Goal: Transaction & Acquisition: Purchase product/service

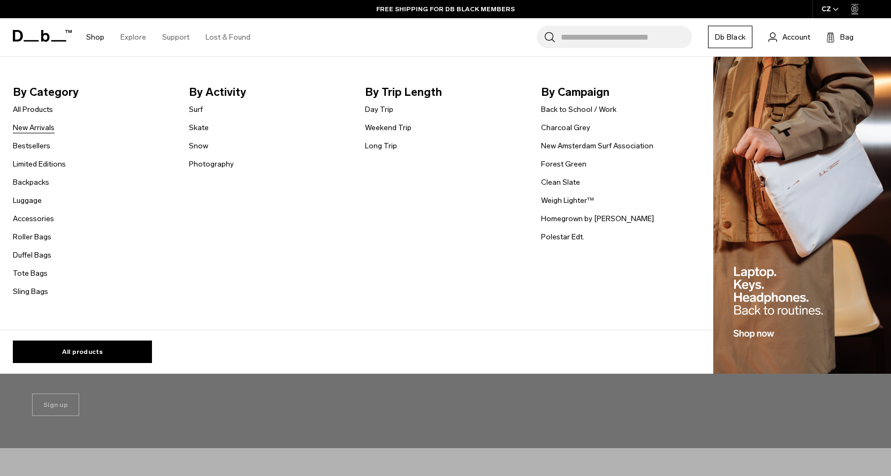
scroll to position [53, 0]
click at [37, 113] on link "All Products" at bounding box center [33, 109] width 40 height 11
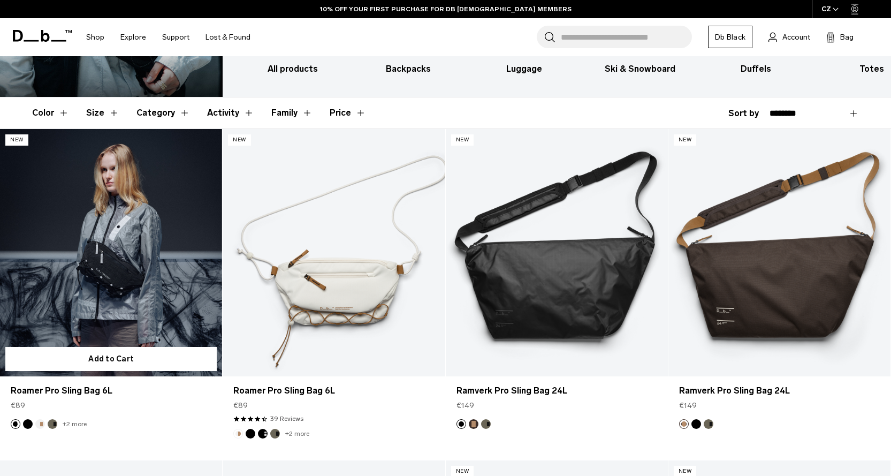
click at [131, 266] on link "Roamer Pro Sling Bag 6L" at bounding box center [111, 252] width 222 height 247
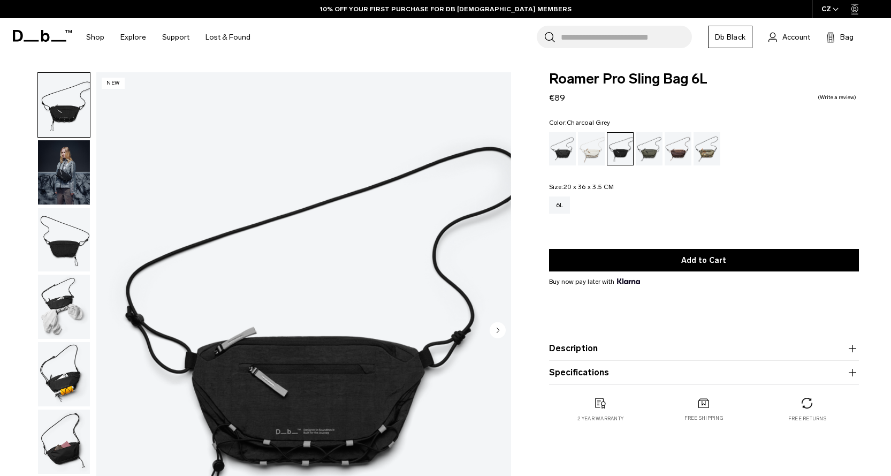
click at [58, 170] on img "button" at bounding box center [64, 172] width 52 height 64
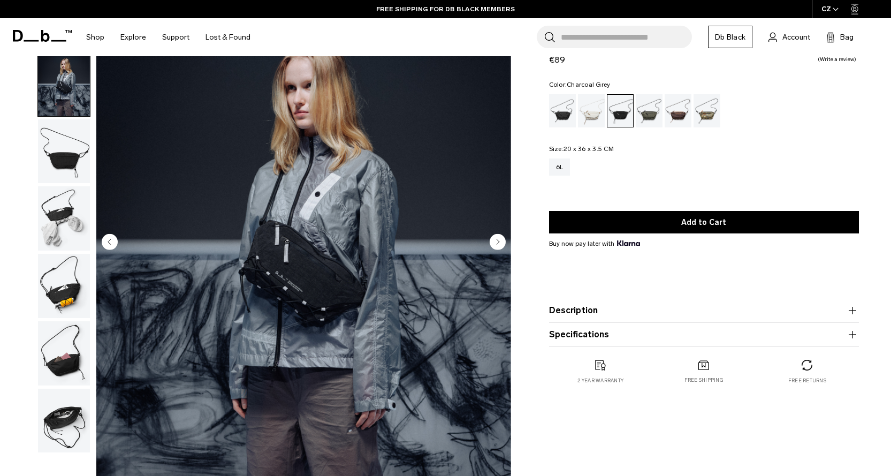
scroll to position [107, 0]
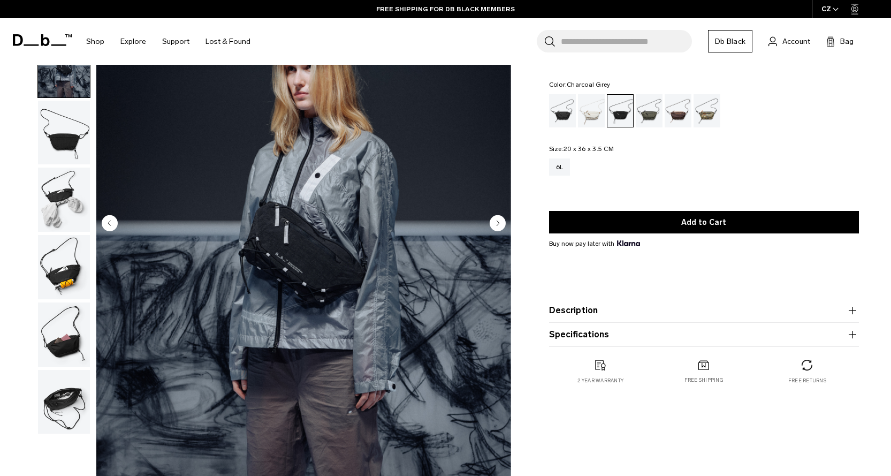
click at [68, 406] on img "button" at bounding box center [64, 402] width 52 height 64
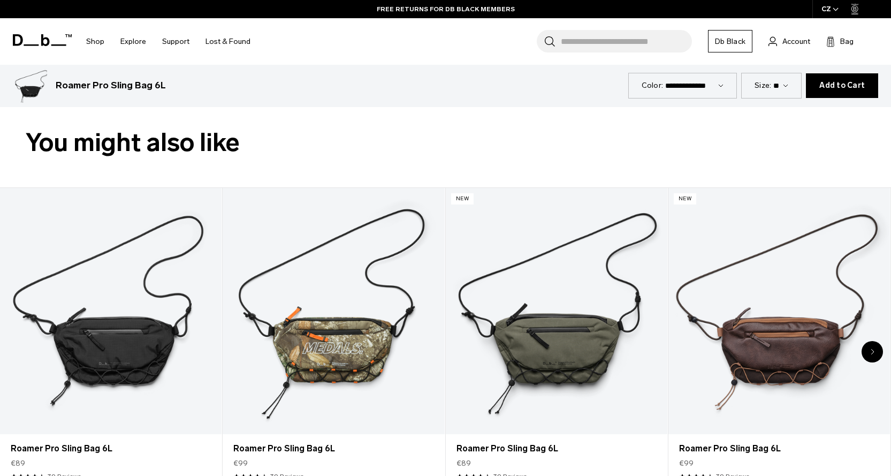
scroll to position [588, 0]
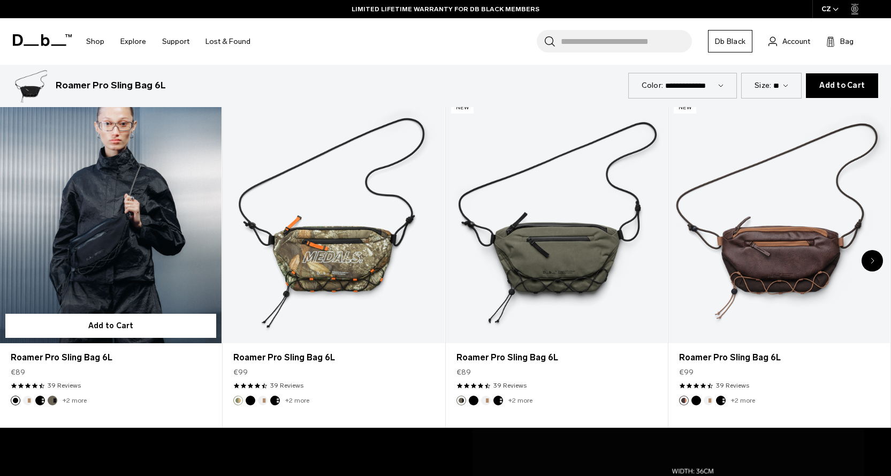
click at [131, 165] on link "Roamer Pro Sling Bag 6L" at bounding box center [110, 220] width 221 height 246
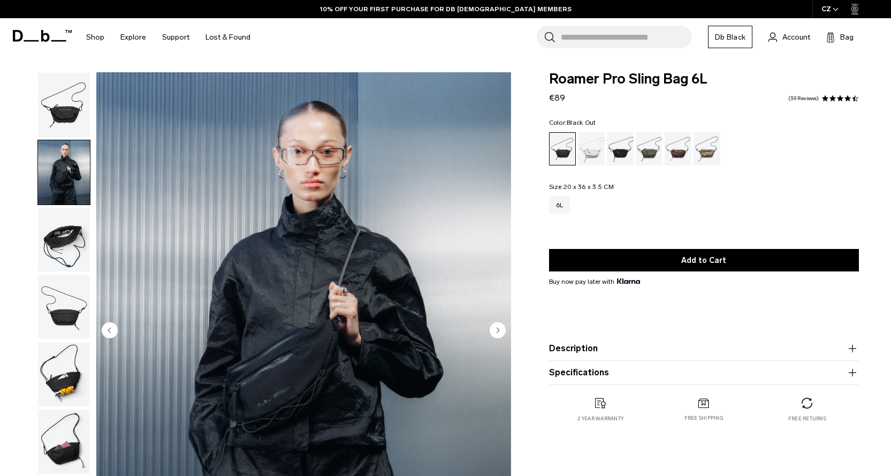
click at [358, 233] on img "2 / 7" at bounding box center [303, 331] width 415 height 518
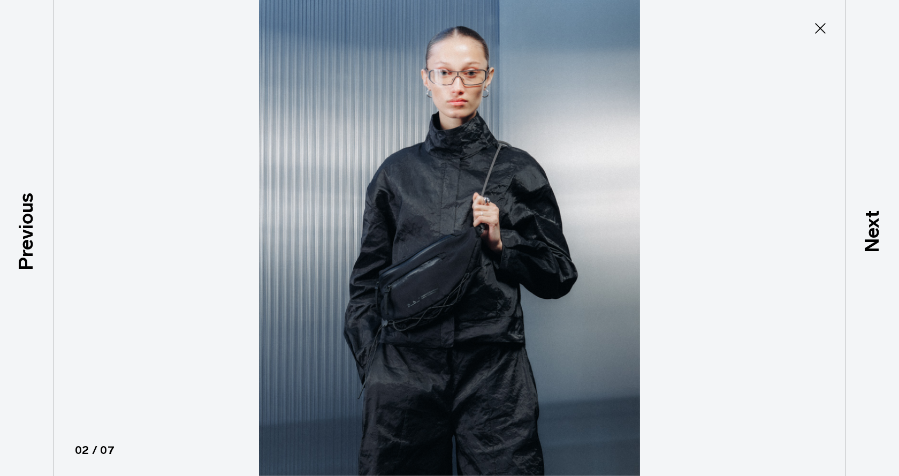
click at [505, 137] on img at bounding box center [449, 238] width 481 height 476
click at [827, 33] on icon at bounding box center [820, 28] width 17 height 17
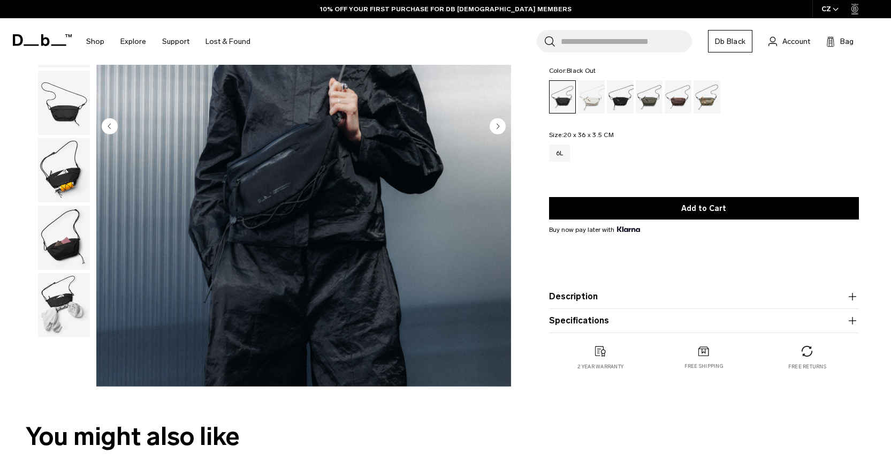
scroll to position [214, 0]
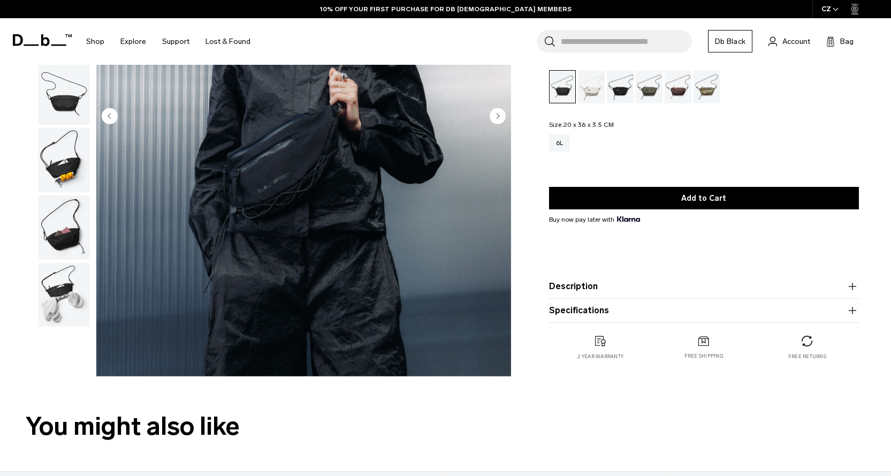
click at [598, 310] on button "Specifications" at bounding box center [704, 310] width 310 height 13
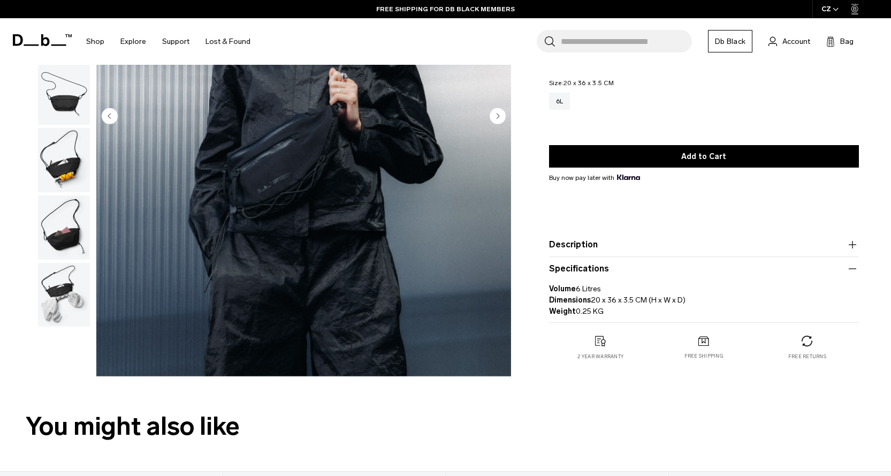
click at [602, 274] on button "Specifications" at bounding box center [704, 268] width 310 height 13
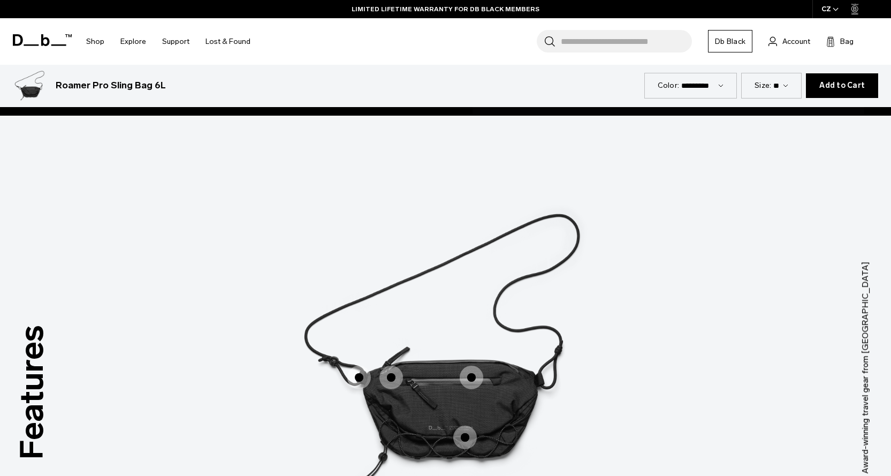
scroll to position [1391, 0]
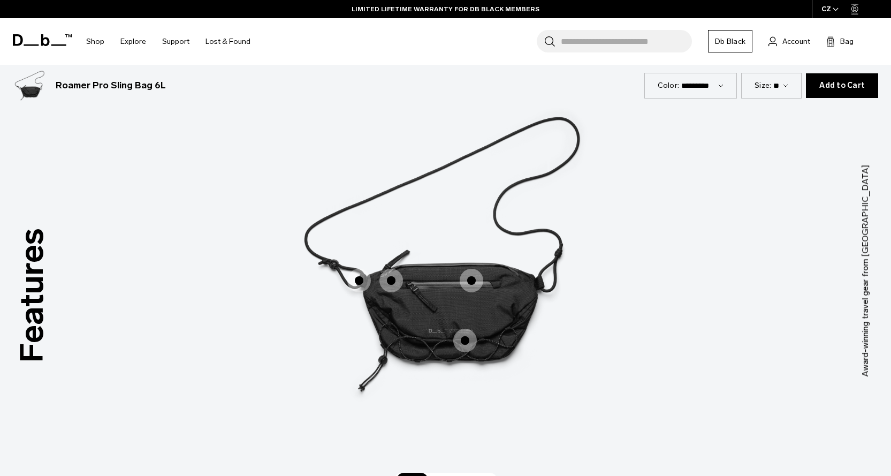
click at [360, 280] on span "1 / 3" at bounding box center [359, 281] width 24 height 24
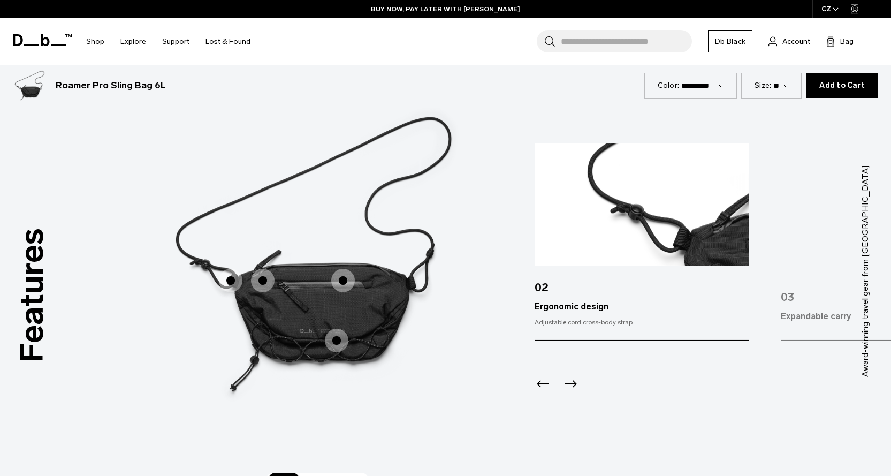
click at [262, 279] on span "1 / 3" at bounding box center [263, 281] width 24 height 24
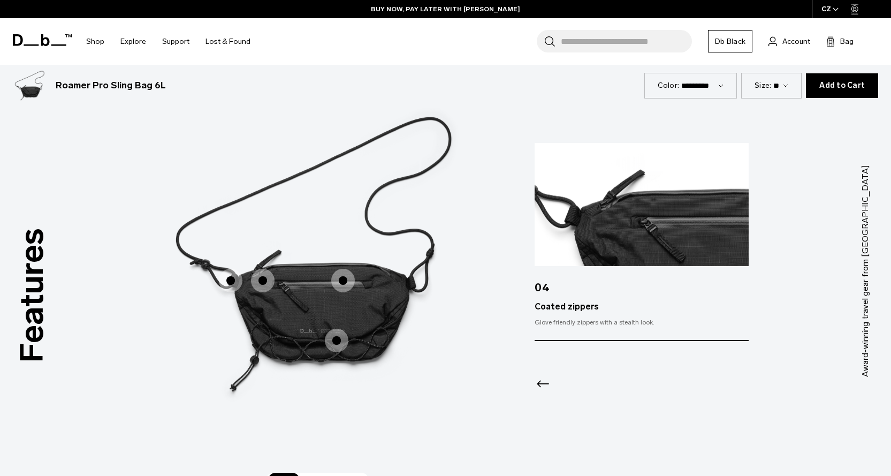
click at [345, 277] on span "1 / 3" at bounding box center [343, 281] width 24 height 24
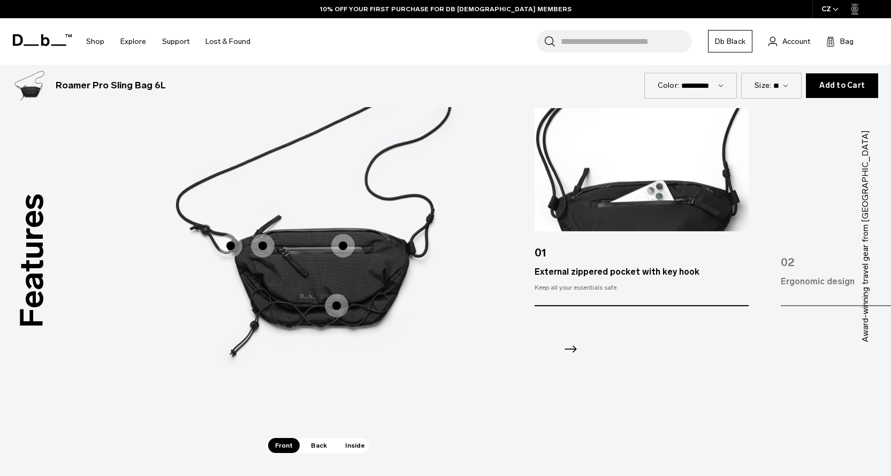
scroll to position [1444, 0]
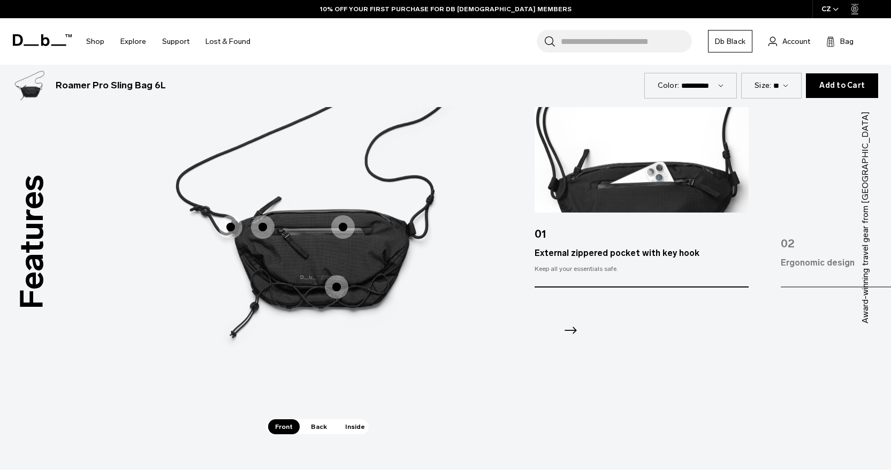
click at [340, 287] on span "1 / 3" at bounding box center [337, 287] width 24 height 24
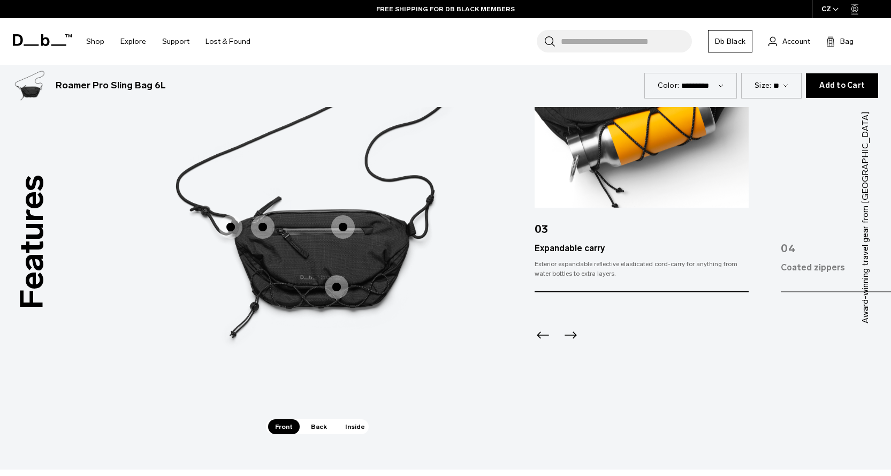
click at [575, 336] on icon "Next slide" at bounding box center [570, 334] width 17 height 17
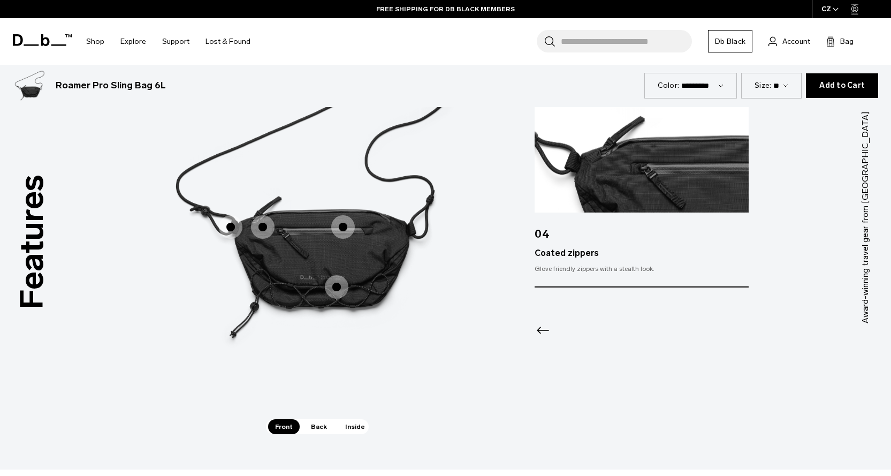
click at [575, 336] on div at bounding box center [641, 316] width 214 height 58
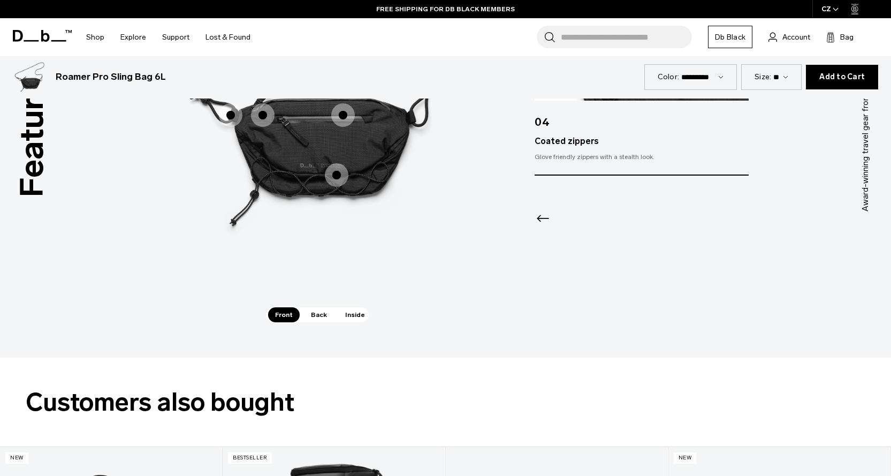
scroll to position [1498, 0]
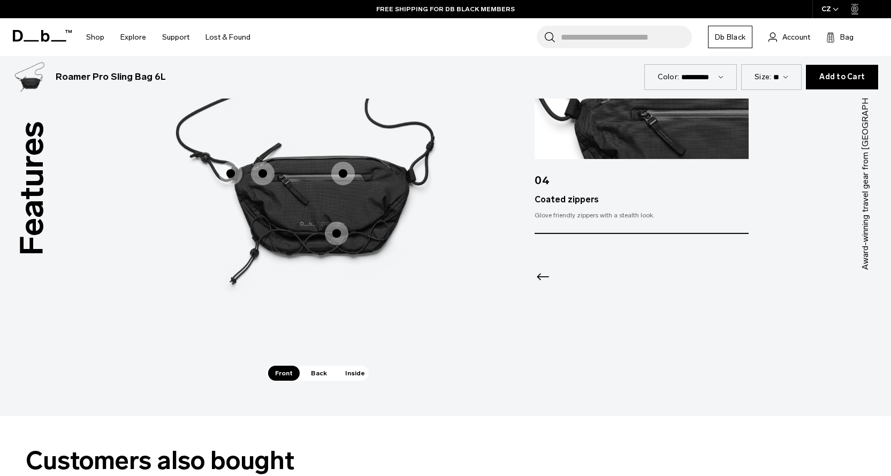
click at [313, 372] on span "Back" at bounding box center [319, 372] width 30 height 15
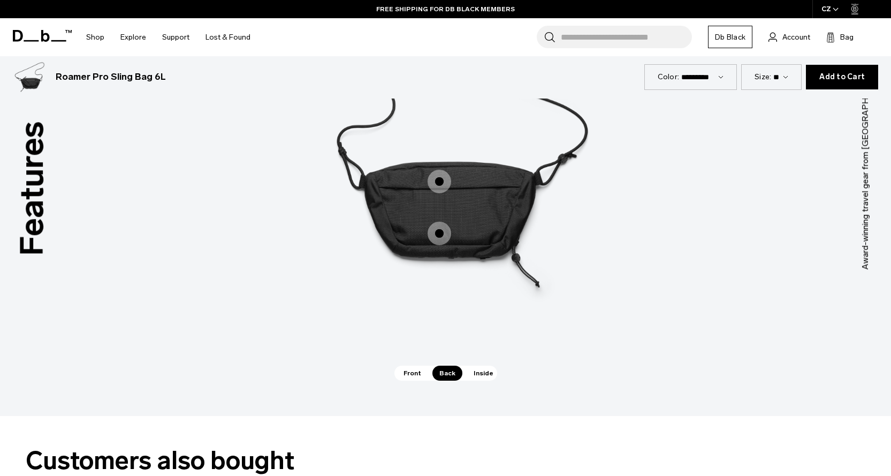
click at [436, 235] on span "2 / 3" at bounding box center [439, 233] width 24 height 24
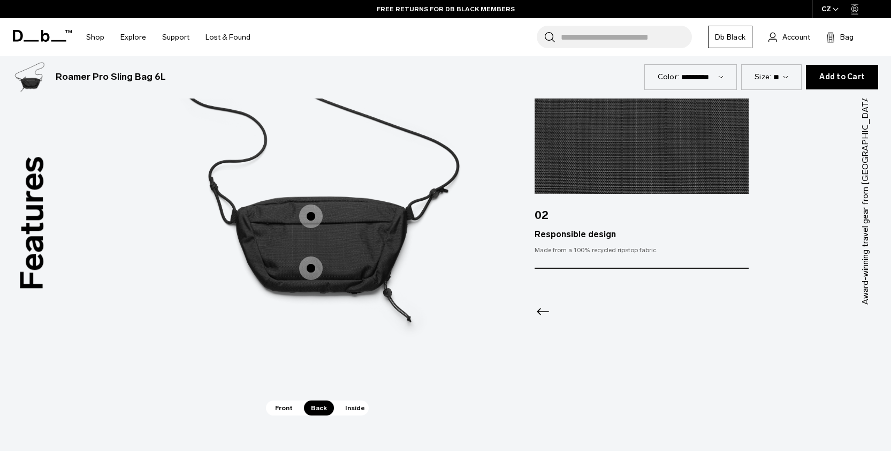
scroll to position [1444, 0]
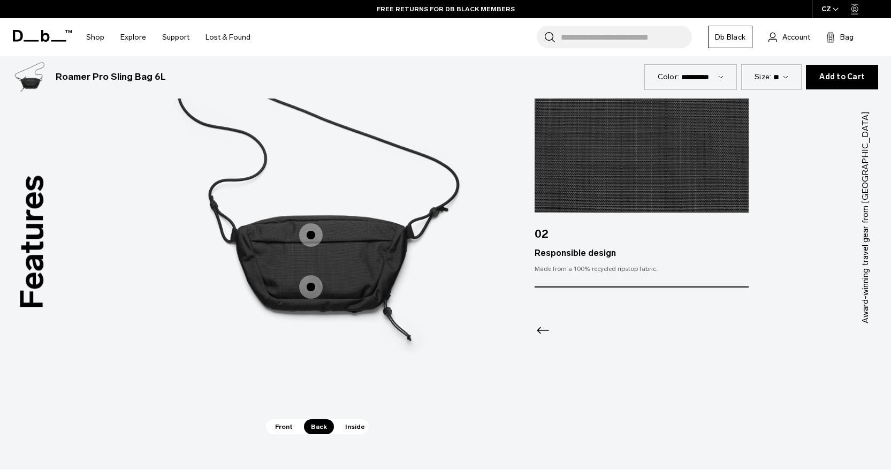
click at [315, 232] on span "2 / 3" at bounding box center [311, 235] width 24 height 24
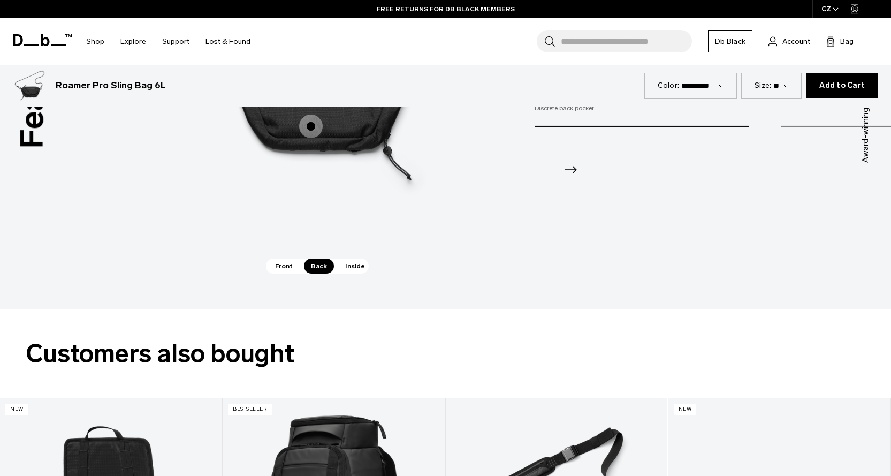
click at [353, 266] on span "Inside" at bounding box center [355, 265] width 34 height 15
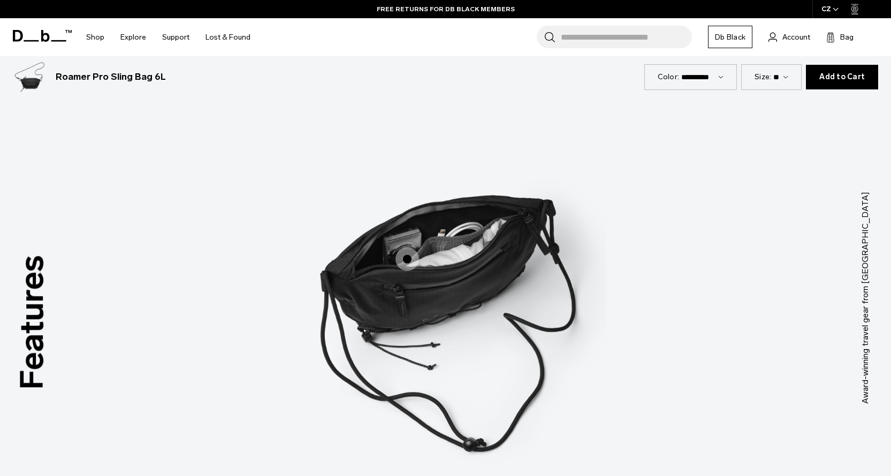
scroll to position [1337, 0]
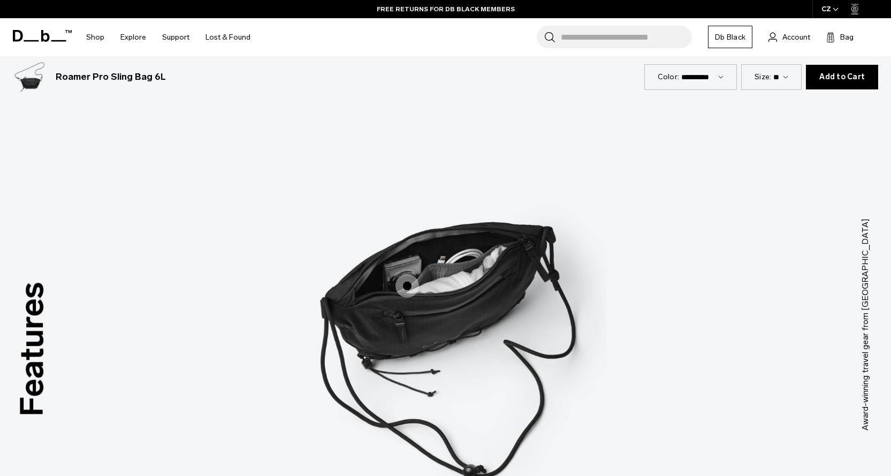
click at [407, 295] on span "3 / 3" at bounding box center [407, 286] width 24 height 24
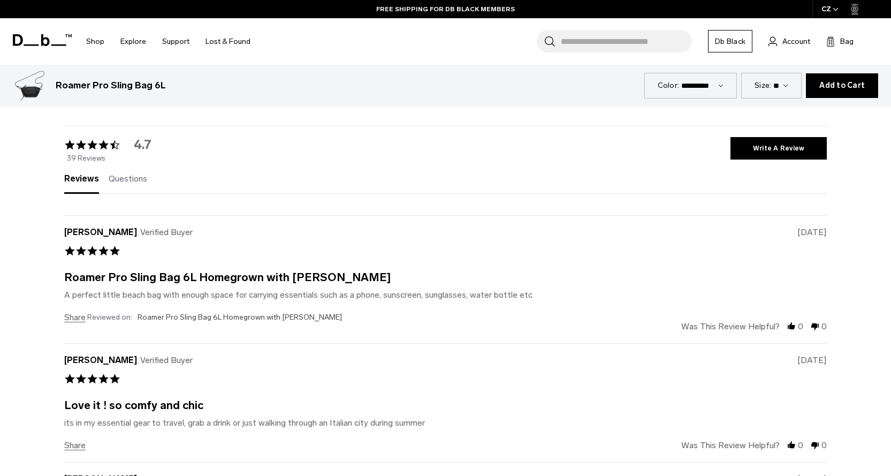
scroll to position [2728, 0]
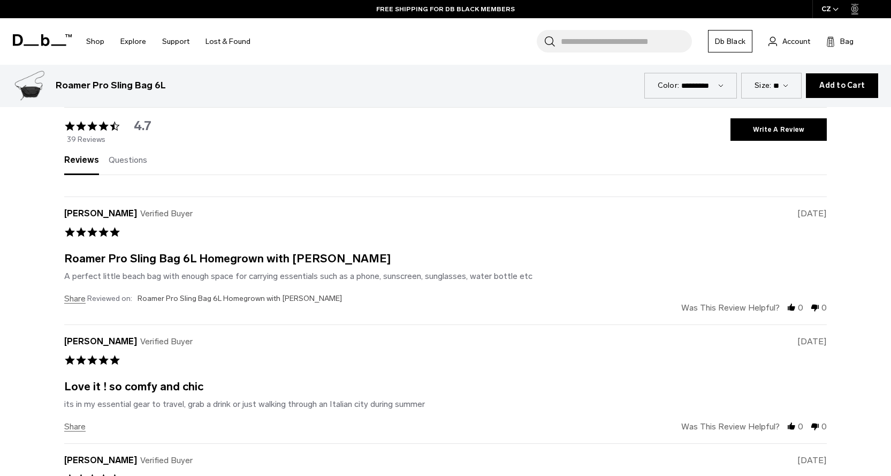
click at [207, 257] on div "Roamer Pro Sling Bag 6L Homegrown with Lu" at bounding box center [227, 258] width 327 height 9
click at [236, 288] on div "T Tobias L. Verified Buyer 5.0 star rating 08/03/25 Roamer Pro Sling Bag 6L Hom…" at bounding box center [445, 260] width 762 height 128
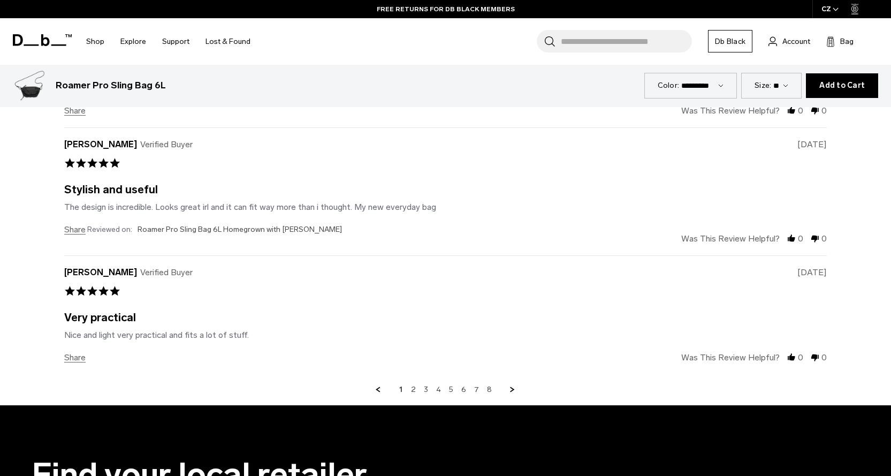
scroll to position [3263, 0]
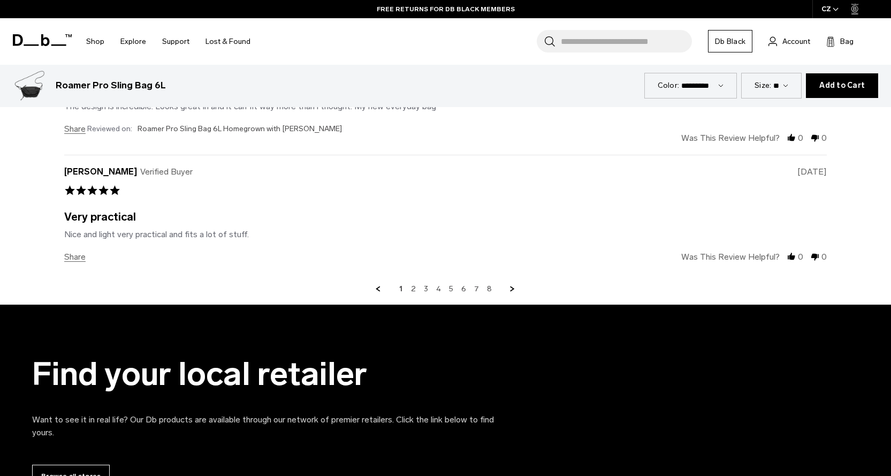
click at [760, 86] on label "Size:" at bounding box center [762, 85] width 17 height 11
click at [773, 86] on select "**" at bounding box center [780, 85] width 15 height 9
click at [795, 86] on div "Size: **" at bounding box center [771, 85] width 60 height 25
click at [788, 86] on select "**" at bounding box center [780, 85] width 15 height 9
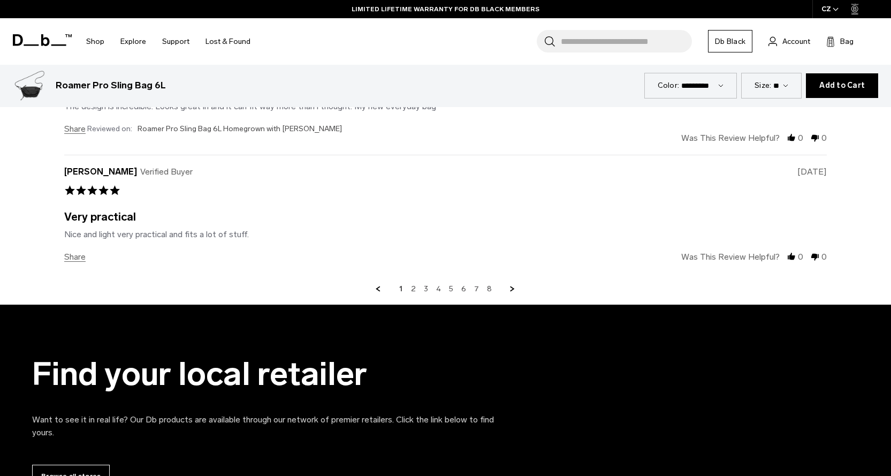
click at [788, 86] on select "**" at bounding box center [780, 85] width 15 height 9
click at [712, 85] on select "**********" at bounding box center [702, 85] width 42 height 9
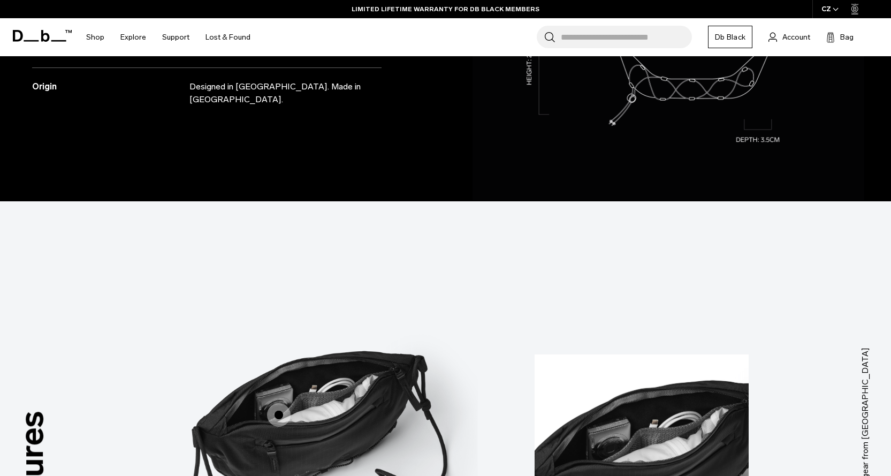
scroll to position [0, 0]
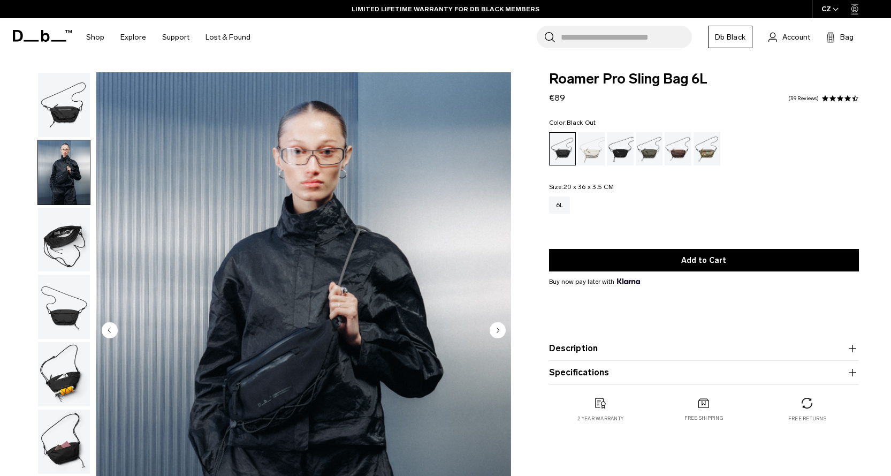
drag, startPoint x: 510, startPoint y: 270, endPoint x: 529, endPoint y: 85, distance: 186.6
click at [622, 153] on div "Charcoal Grey" at bounding box center [620, 148] width 27 height 33
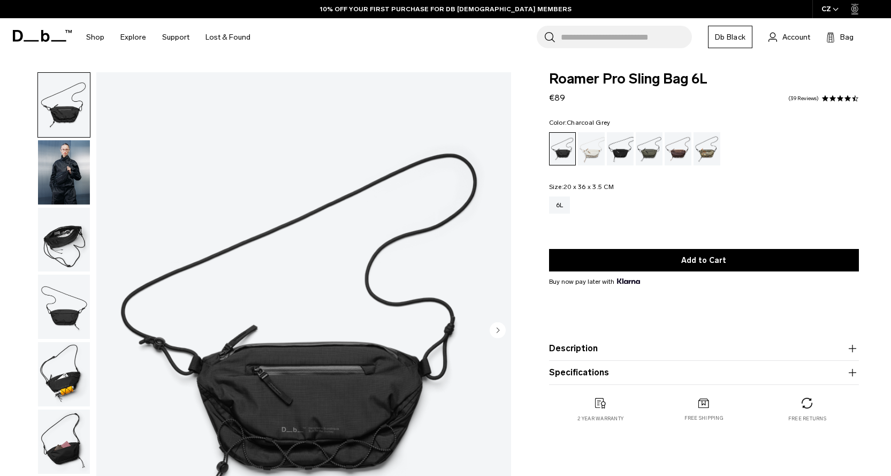
click at [613, 152] on div "Charcoal Grey" at bounding box center [620, 148] width 27 height 33
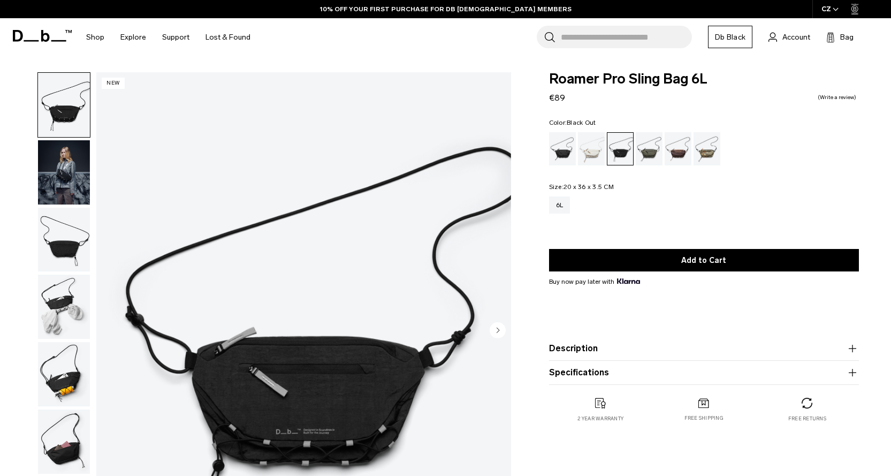
click at [569, 153] on div "Black Out" at bounding box center [562, 148] width 27 height 33
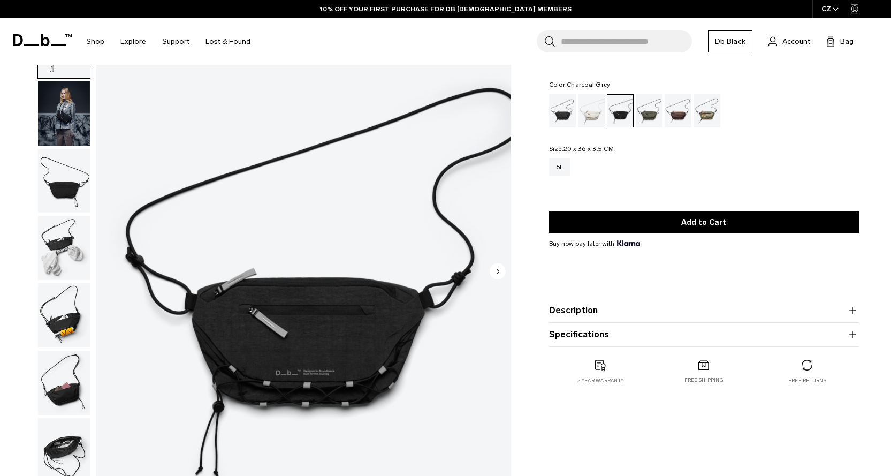
scroll to position [53, 0]
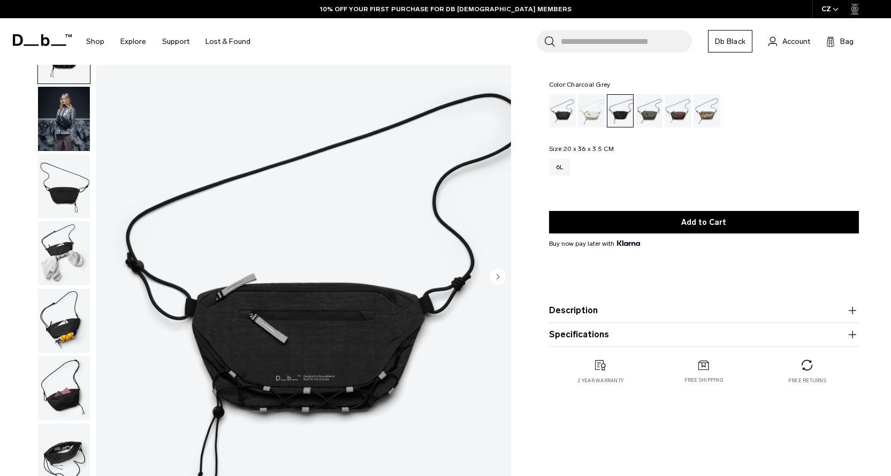
click at [65, 333] on img "button" at bounding box center [64, 320] width 52 height 64
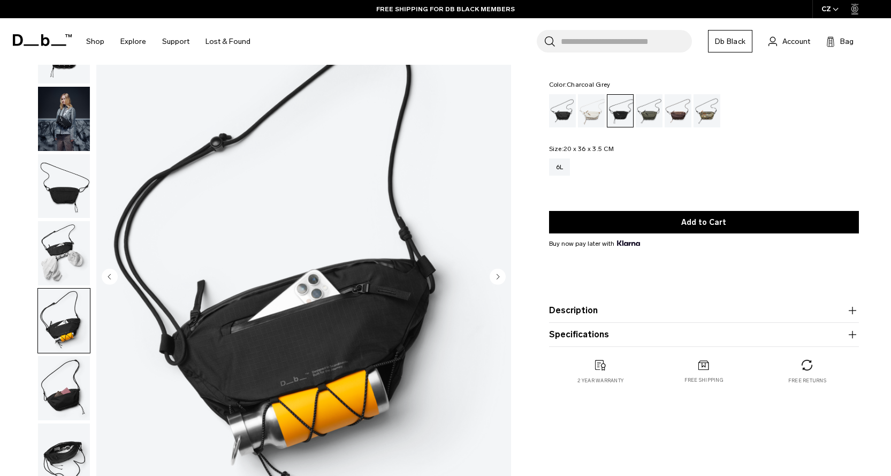
click at [67, 371] on img "button" at bounding box center [64, 388] width 52 height 64
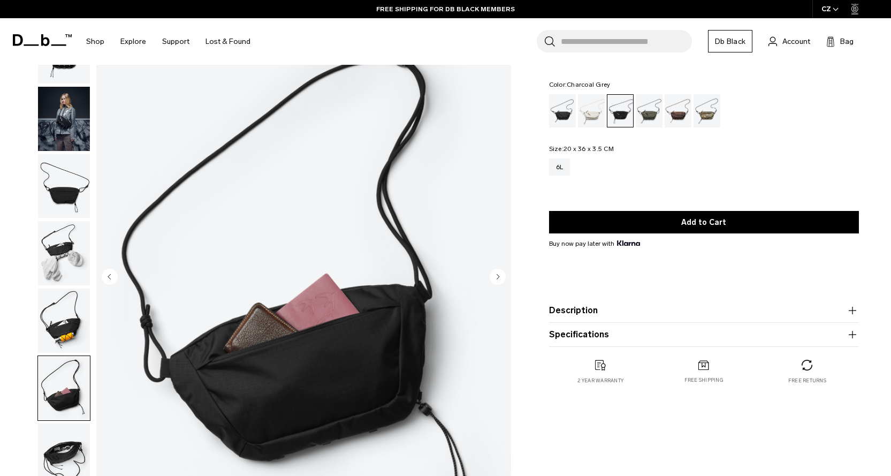
click at [80, 429] on img "button" at bounding box center [64, 455] width 52 height 64
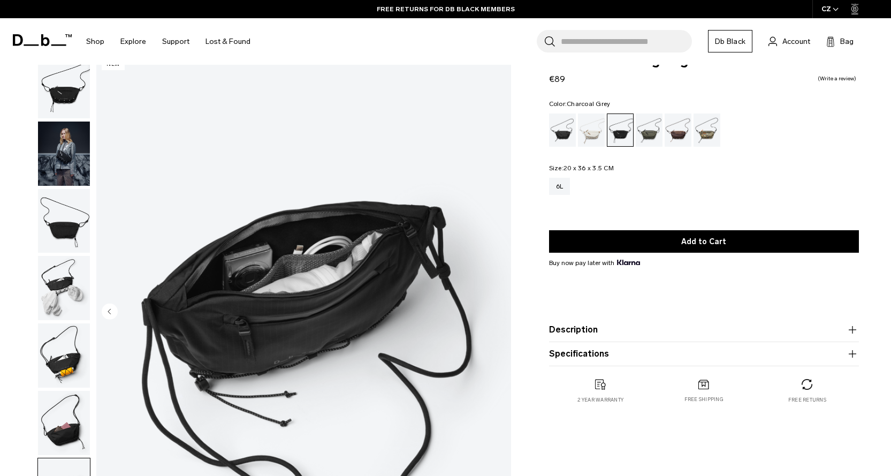
scroll to position [0, 0]
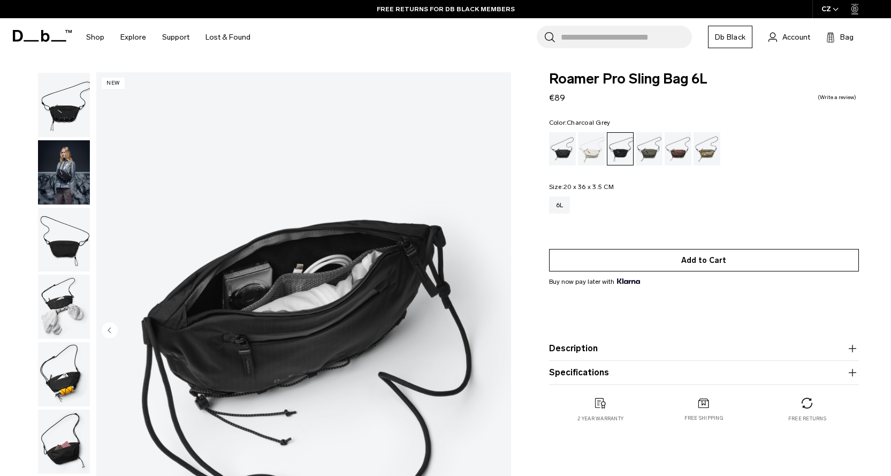
click at [642, 253] on button "Add to Cart" at bounding box center [704, 260] width 310 height 22
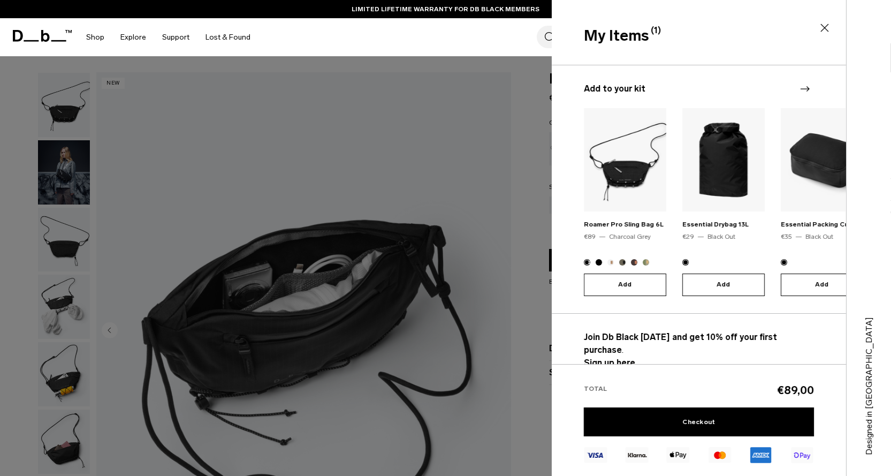
click at [493, 259] on div at bounding box center [445, 238] width 891 height 476
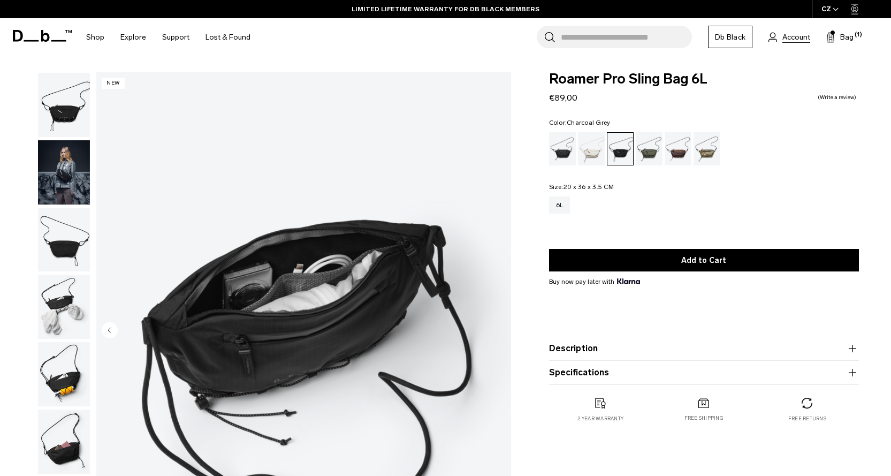
click at [784, 32] on span "Account" at bounding box center [796, 37] width 28 height 11
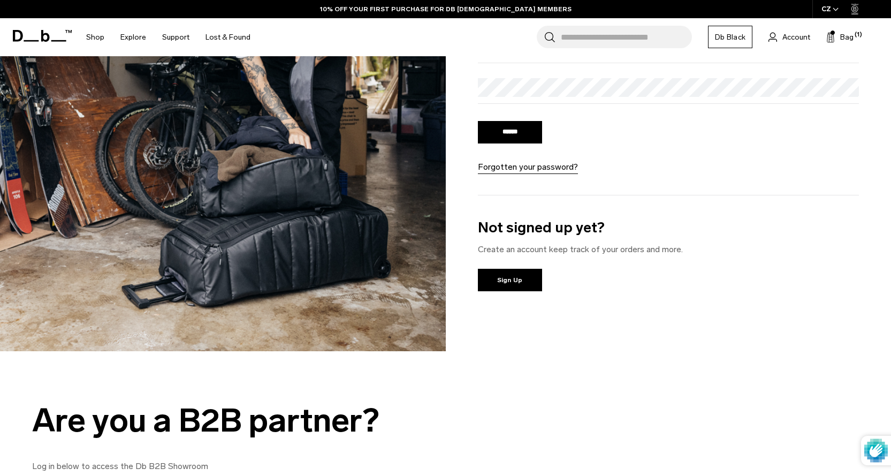
click at [509, 298] on div "Not signed up yet? Create an account keep track of your orders and more. Sign Up" at bounding box center [668, 262] width 381 height 91
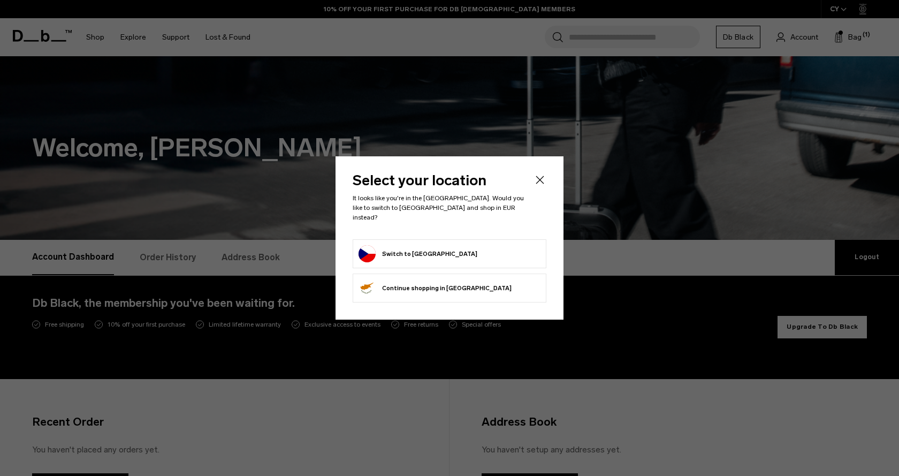
click at [484, 239] on li "Switch to Czechia" at bounding box center [450, 253] width 194 height 29
click at [395, 248] on button "Switch to Czechia" at bounding box center [417, 253] width 119 height 17
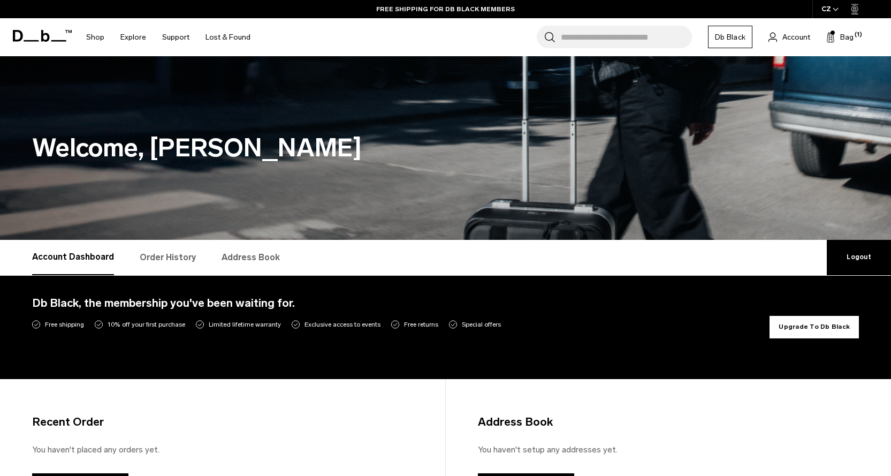
click at [808, 325] on button "Upgrade To Db Black" at bounding box center [813, 327] width 89 height 22
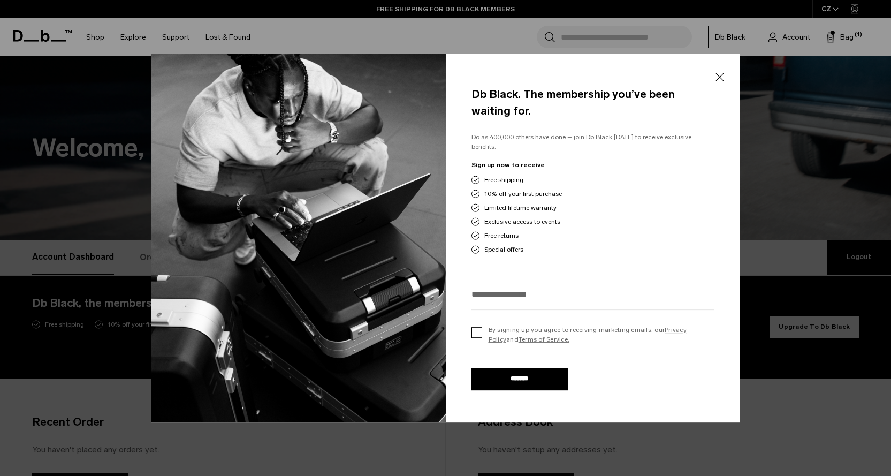
click at [483, 332] on label "By signing up you agree to receiving marketing emails, our Privacy Policy and T…" at bounding box center [592, 334] width 243 height 19
click at [488, 368] on input "*******" at bounding box center [519, 379] width 96 height 22
click at [578, 293] on input "email" at bounding box center [592, 294] width 243 height 18
type input "*"
type input "**********"
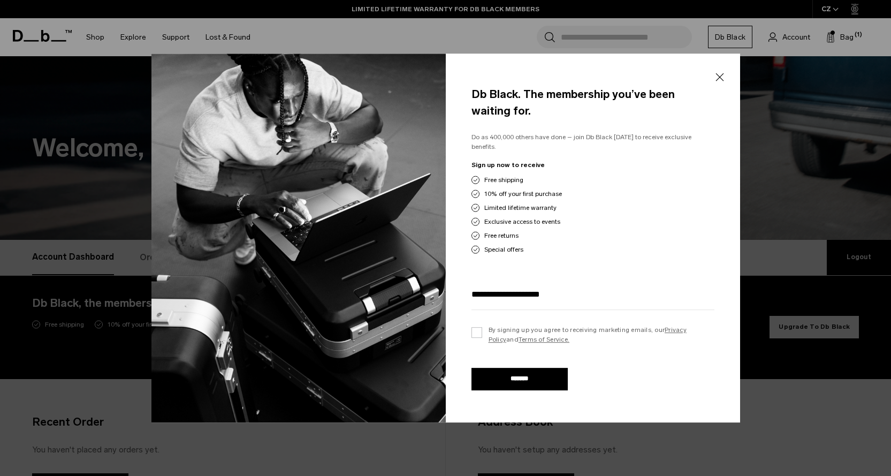
click at [523, 377] on input "*******" at bounding box center [519, 379] width 96 height 22
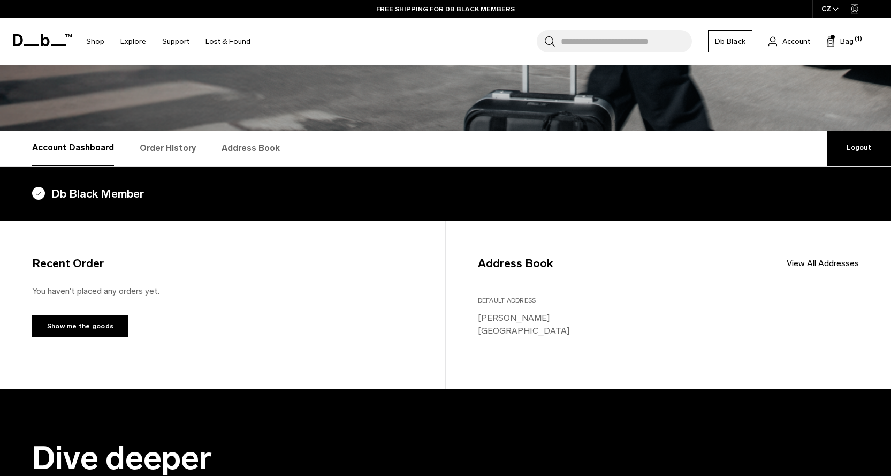
scroll to position [107, 0]
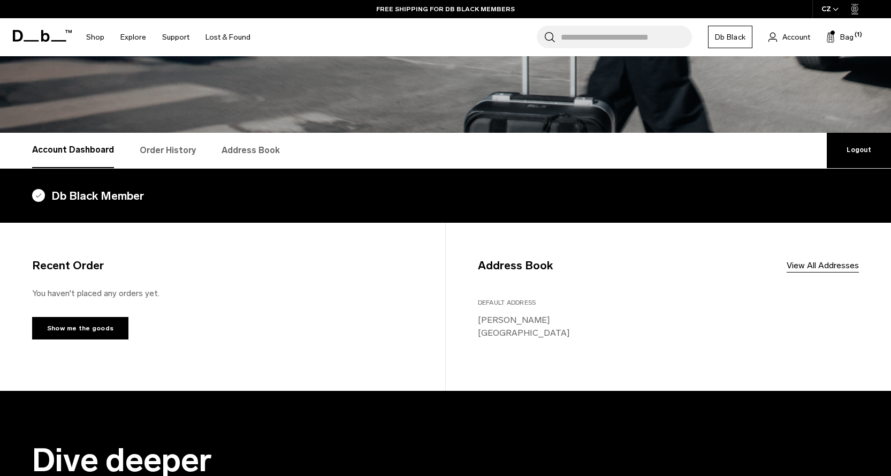
click at [58, 200] on h4 "Db Black Member" at bounding box center [445, 195] width 827 height 17
click at [140, 153] on link "Order History" at bounding box center [168, 150] width 56 height 35
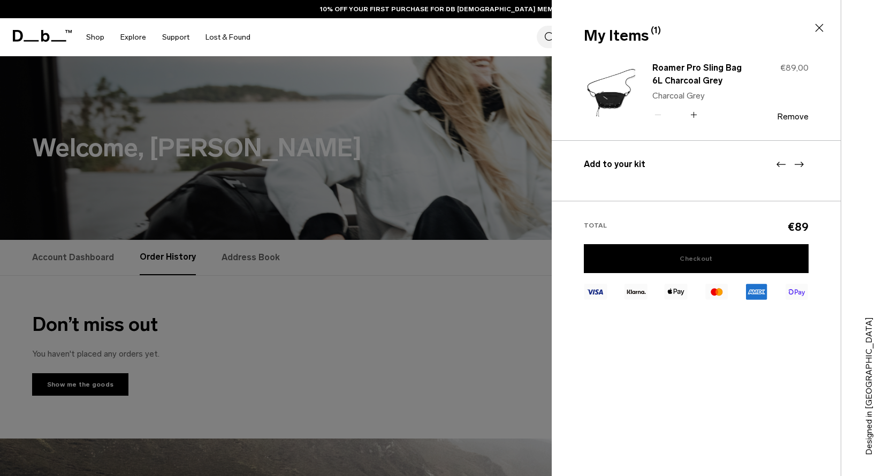
click at [682, 267] on link "Checkout" at bounding box center [696, 258] width 225 height 29
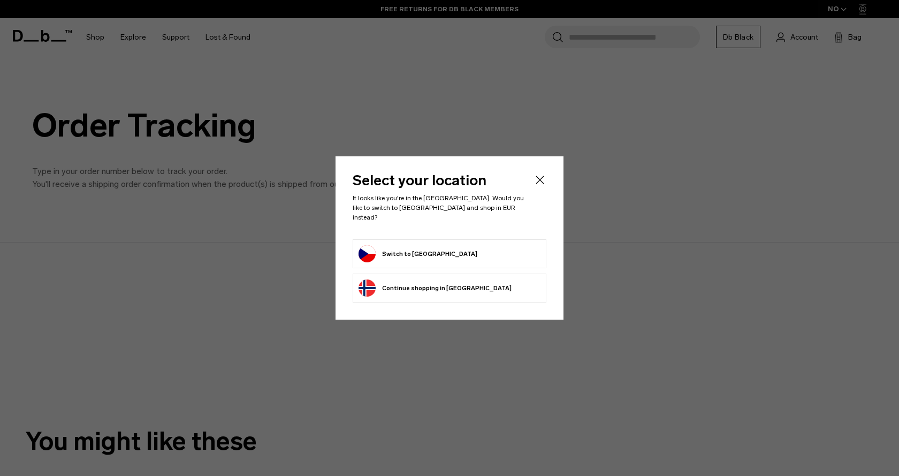
drag, startPoint x: 385, startPoint y: 150, endPoint x: 490, endPoint y: 177, distance: 108.3
click at [387, 151] on div at bounding box center [449, 238] width 899 height 476
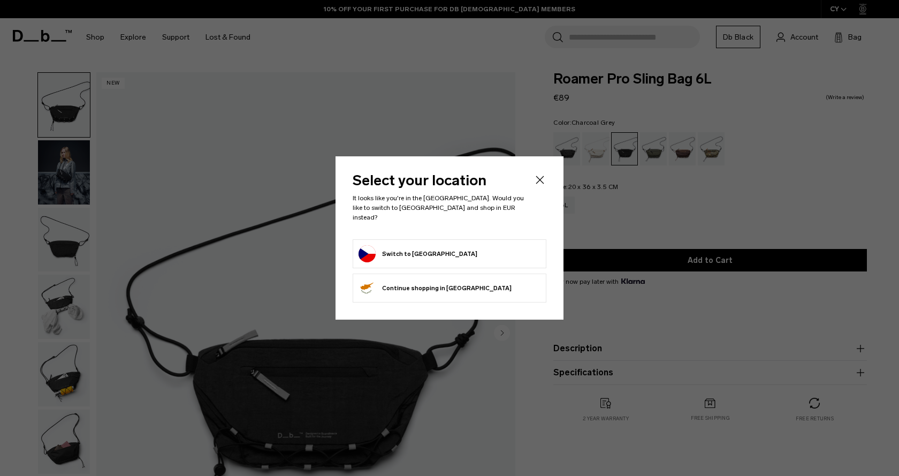
click at [536, 181] on icon "Close" at bounding box center [539, 179] width 13 height 13
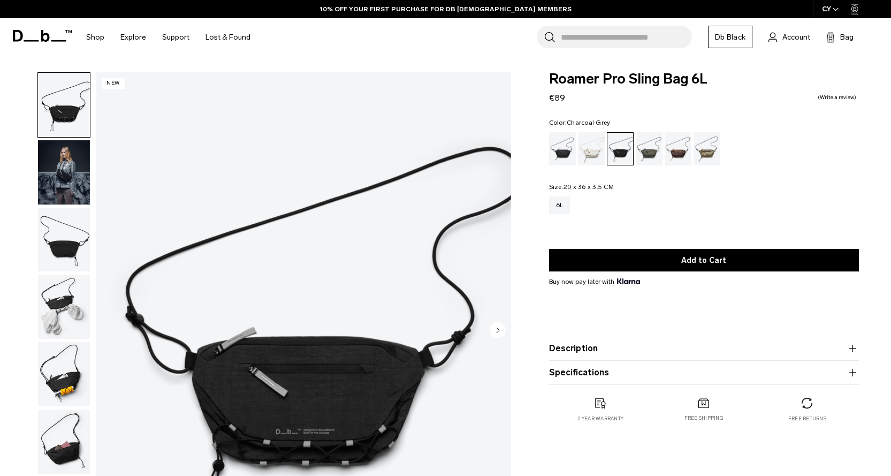
click at [260, 297] on img "1 / 7" at bounding box center [303, 331] width 415 height 518
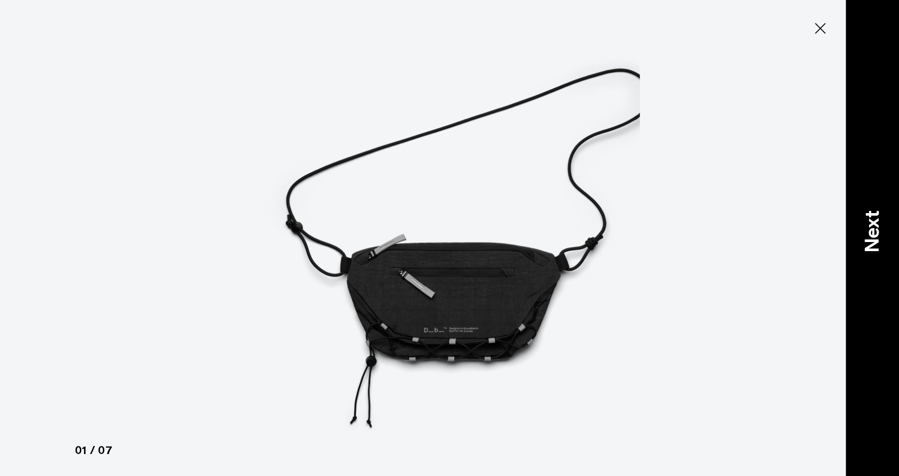
click at [882, 220] on p "Next" at bounding box center [872, 231] width 29 height 42
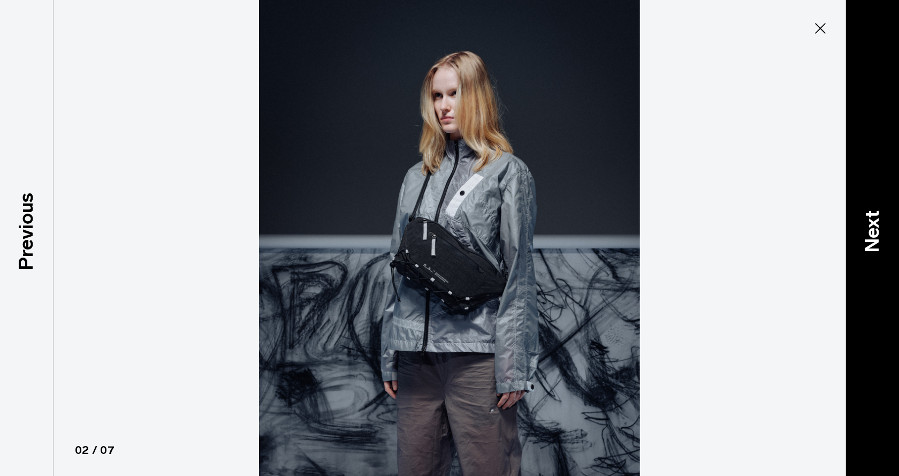
click at [882, 220] on p "Next" at bounding box center [872, 231] width 29 height 42
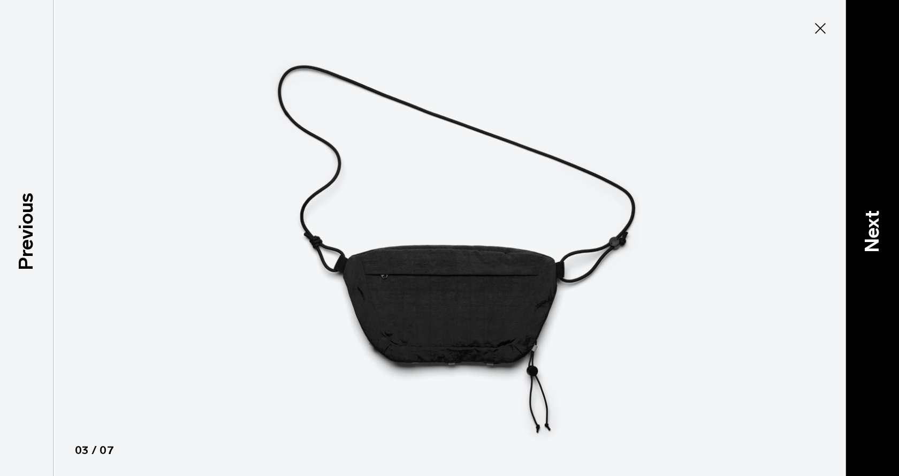
click at [882, 220] on p "Next" at bounding box center [872, 231] width 29 height 42
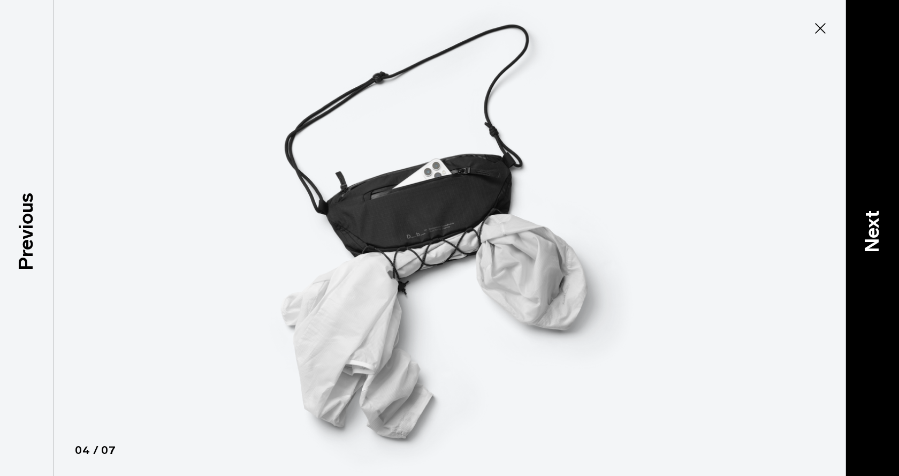
click at [882, 220] on p "Next" at bounding box center [872, 231] width 29 height 42
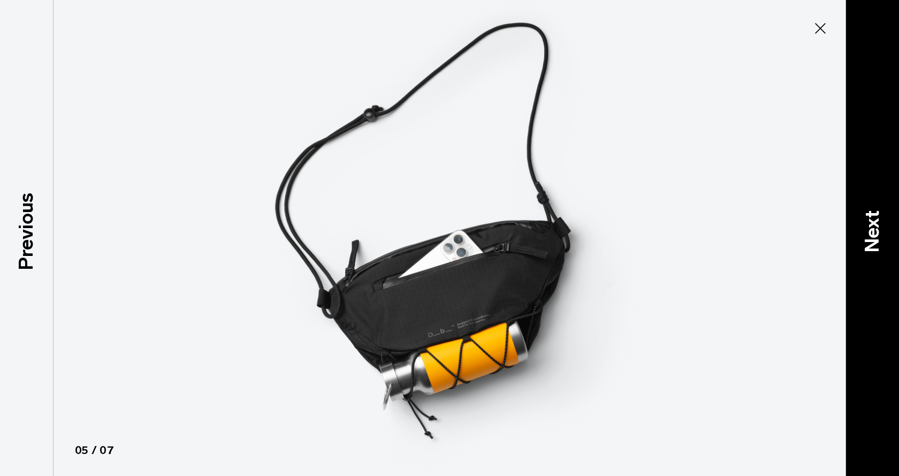
click at [882, 220] on p "Next" at bounding box center [872, 231] width 29 height 42
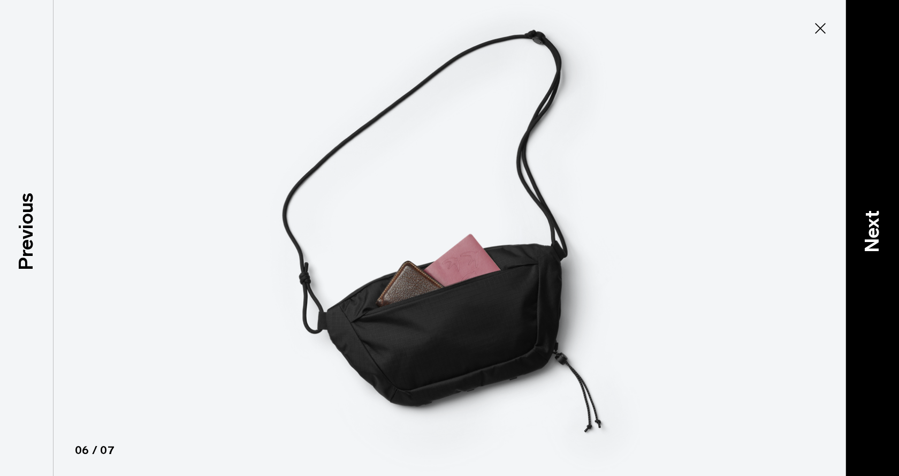
click at [882, 220] on p "Next" at bounding box center [872, 231] width 29 height 42
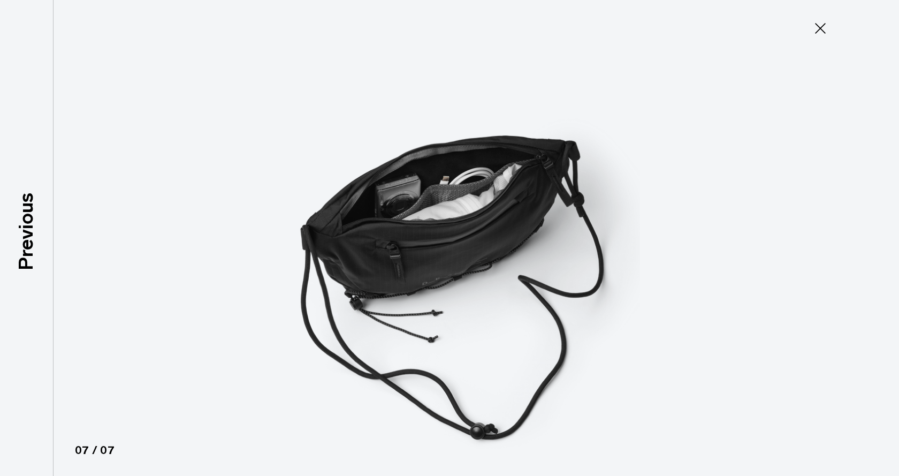
click at [882, 220] on div at bounding box center [449, 238] width 899 height 476
click at [821, 25] on icon at bounding box center [820, 28] width 17 height 17
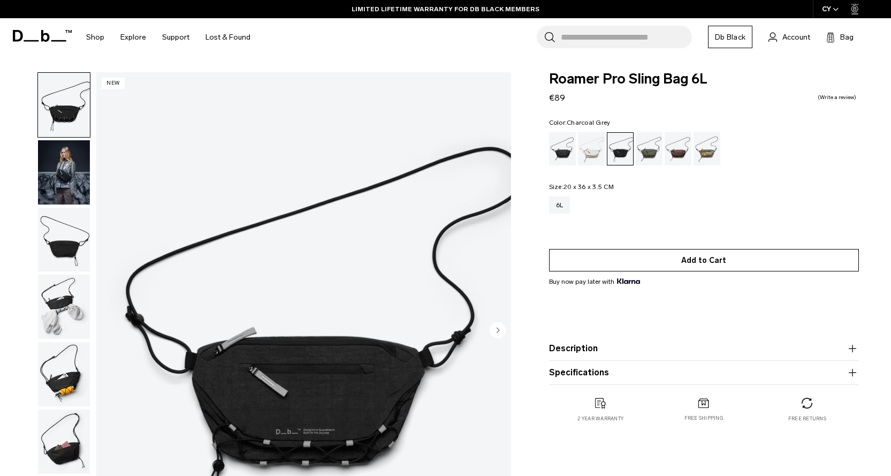
click at [641, 264] on button "Add to Cart" at bounding box center [704, 260] width 310 height 22
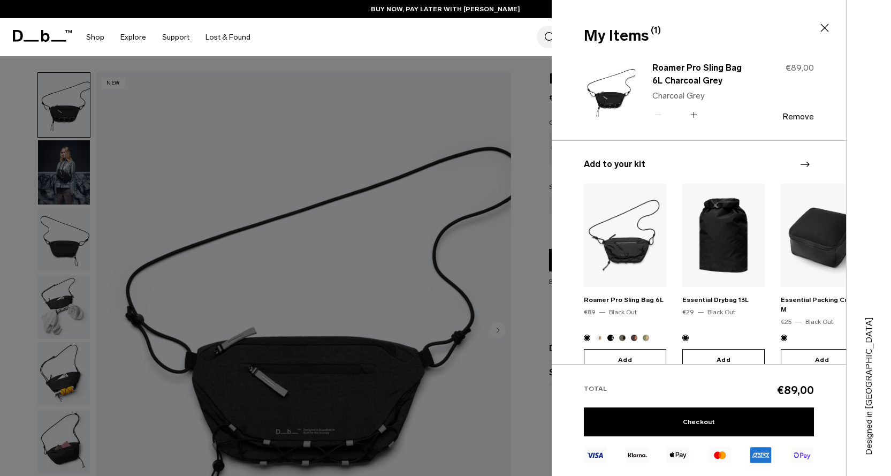
click at [462, 236] on div at bounding box center [445, 238] width 891 height 476
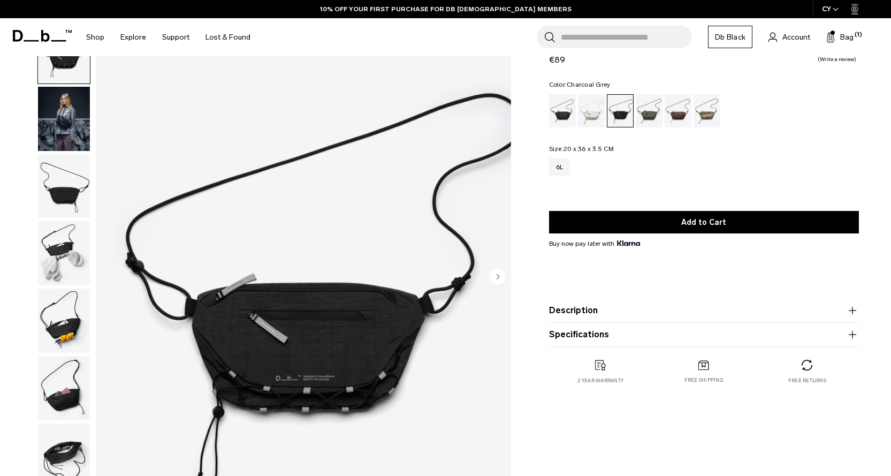
scroll to position [53, 0]
click at [50, 131] on img "button" at bounding box center [64, 119] width 52 height 64
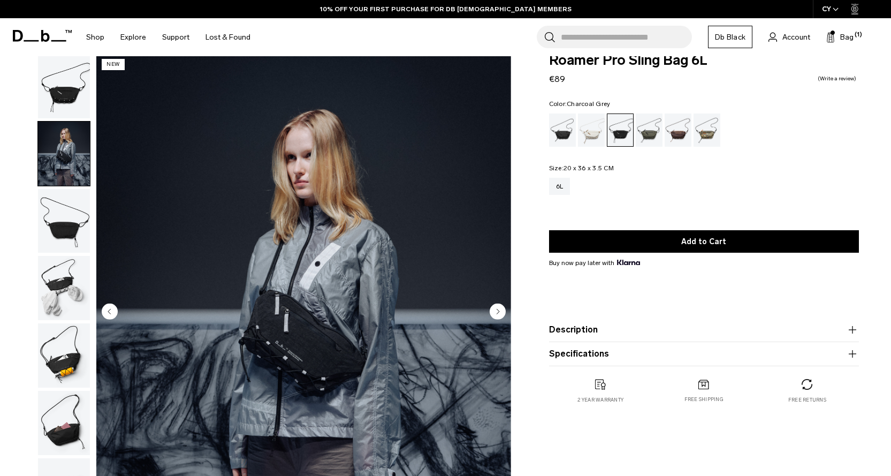
scroll to position [0, 0]
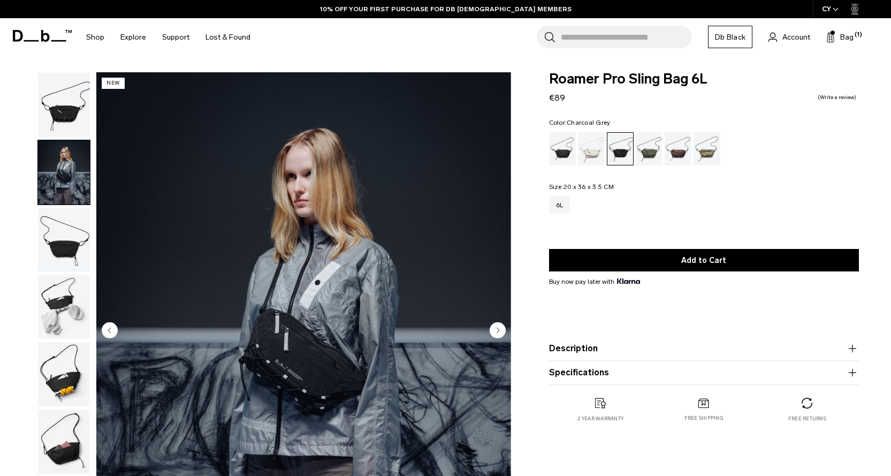
click at [52, 113] on img "button" at bounding box center [64, 105] width 52 height 64
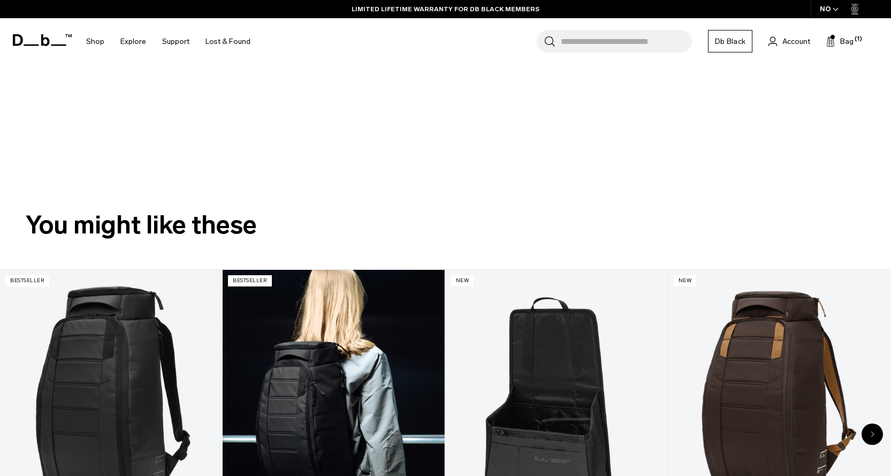
scroll to position [481, 0]
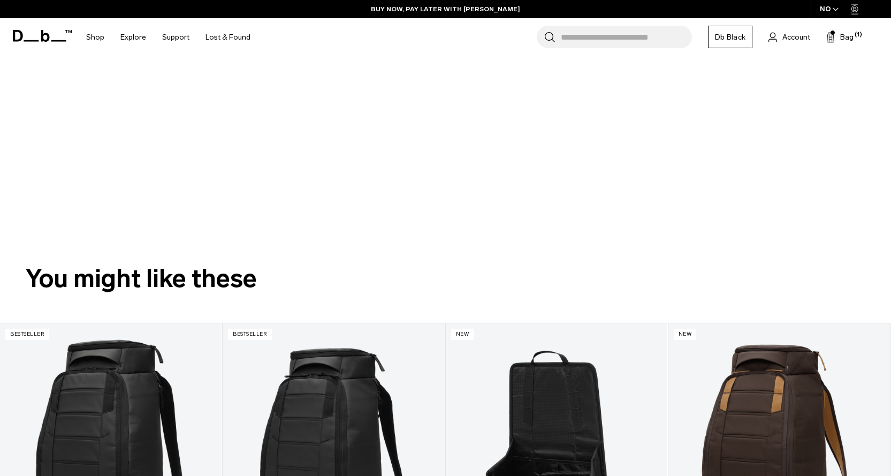
click at [429, 132] on div at bounding box center [436, 77] width 891 height 312
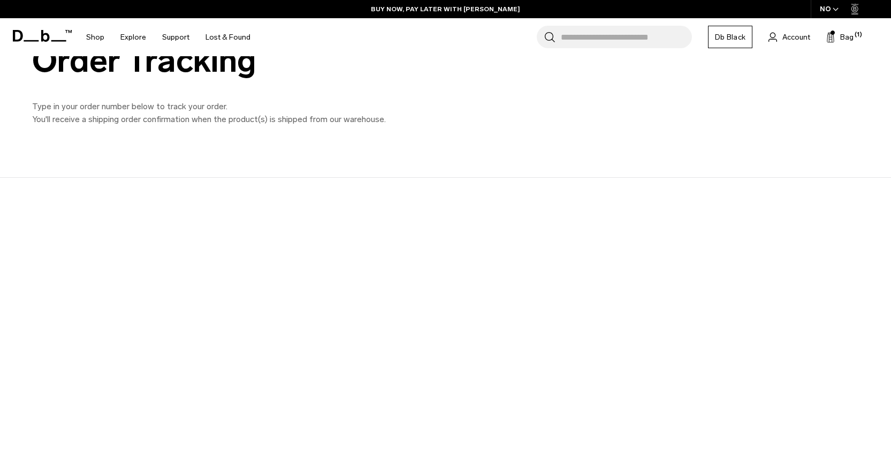
scroll to position [0, 0]
